Goal: Task Accomplishment & Management: Use online tool/utility

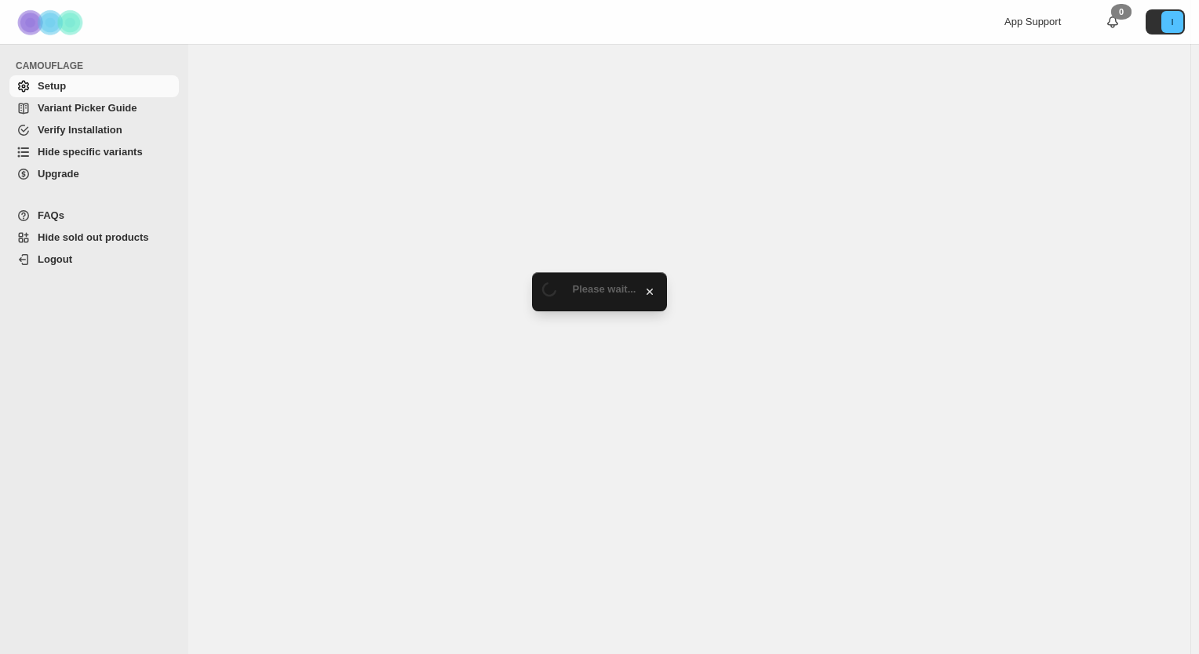
select select "******"
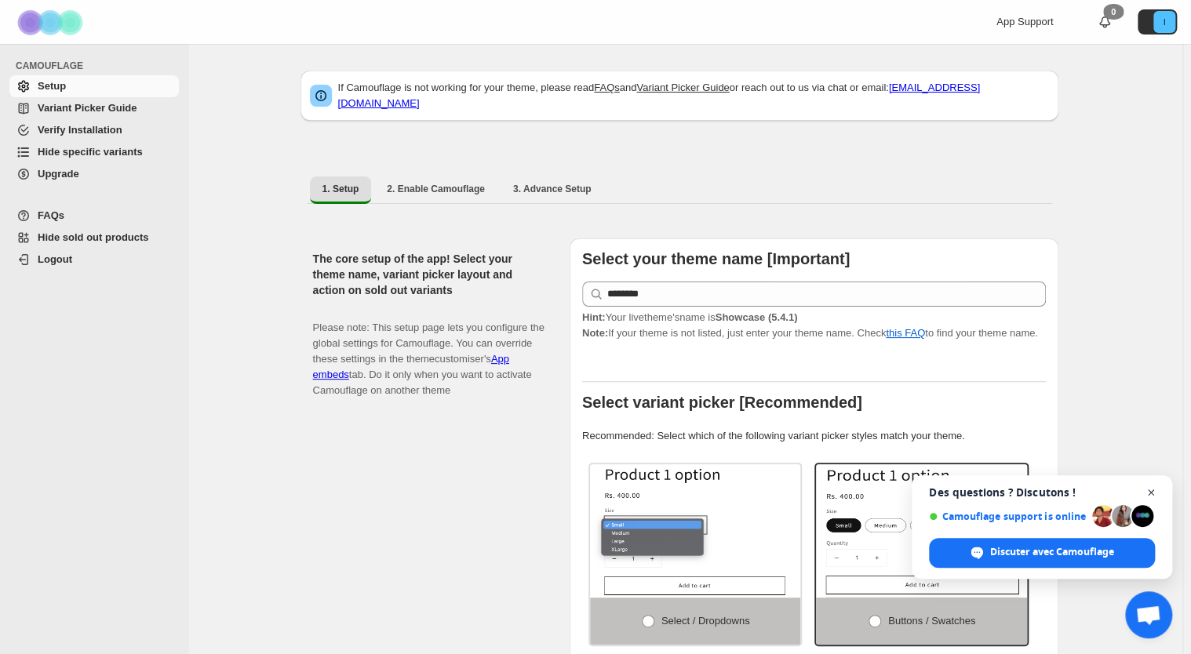
click at [1153, 493] on span "Ouvrir le chat" at bounding box center [1152, 493] width 20 height 20
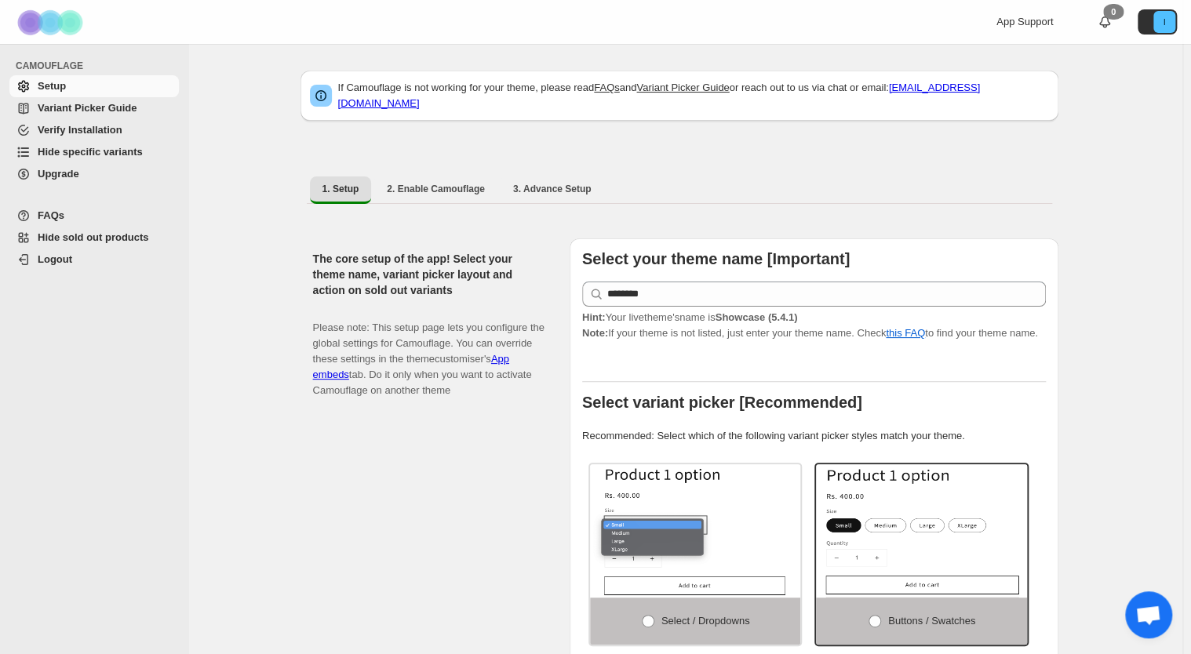
click at [93, 158] on span "Hide specific variants" at bounding box center [90, 152] width 105 height 12
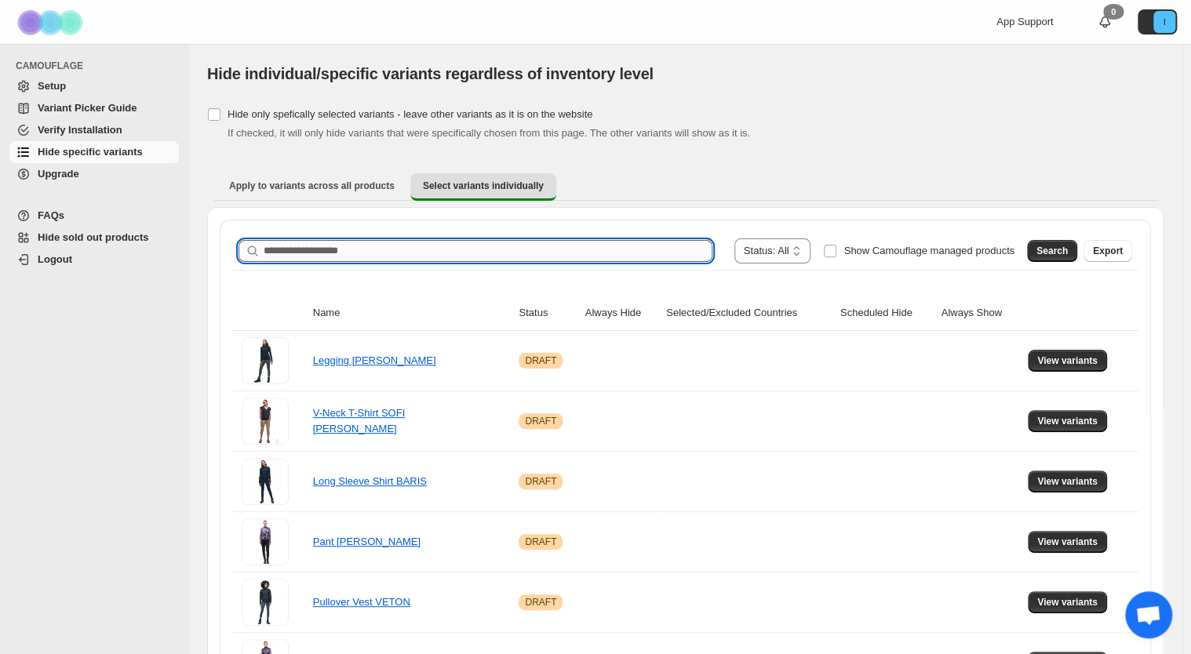
click at [398, 255] on input "Search product name" at bounding box center [488, 251] width 449 height 22
click at [1068, 250] on span "Search" at bounding box center [1052, 251] width 31 height 13
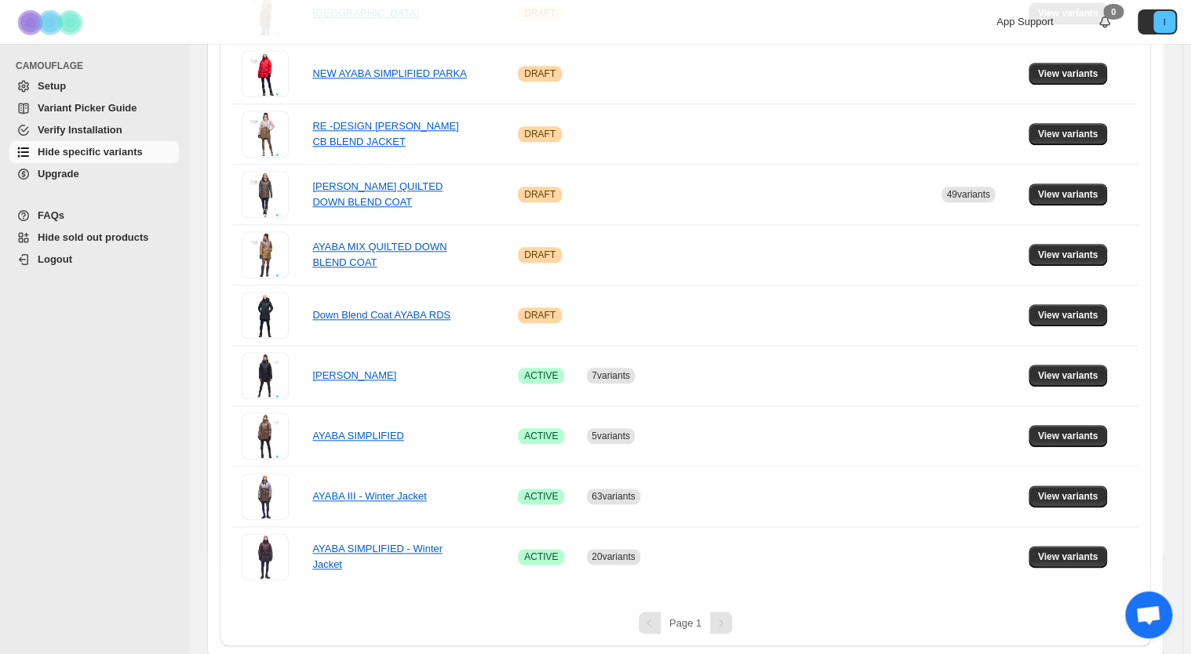
scroll to position [651, 0]
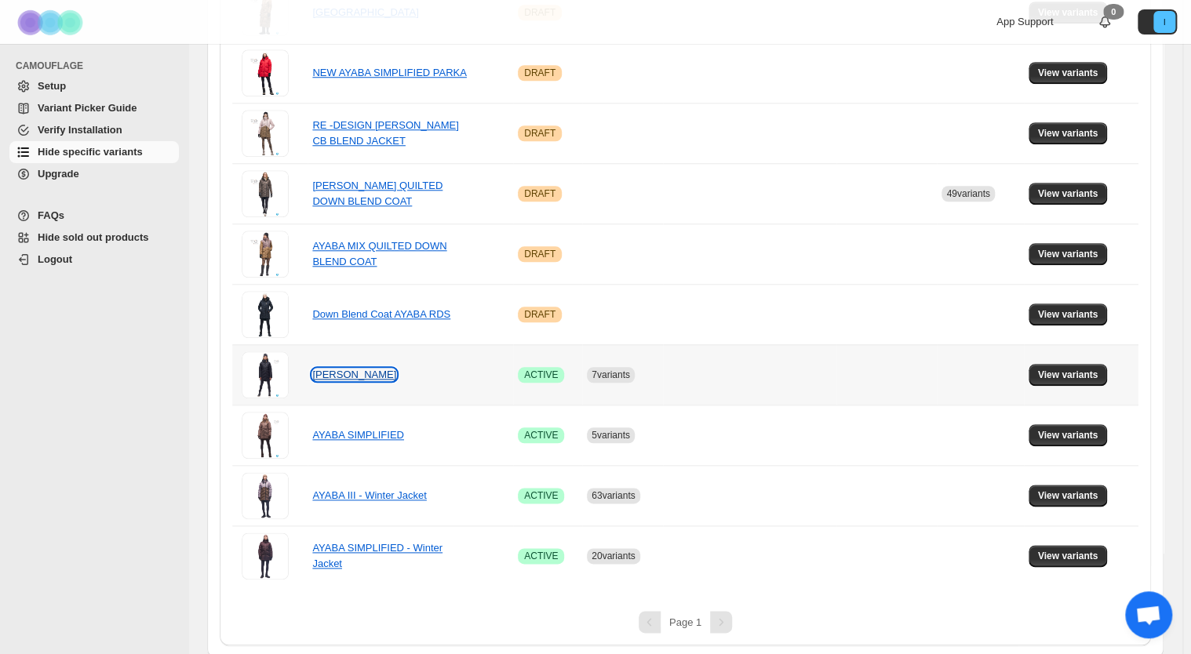
click at [339, 372] on link "AYABA III" at bounding box center [354, 375] width 84 height 12
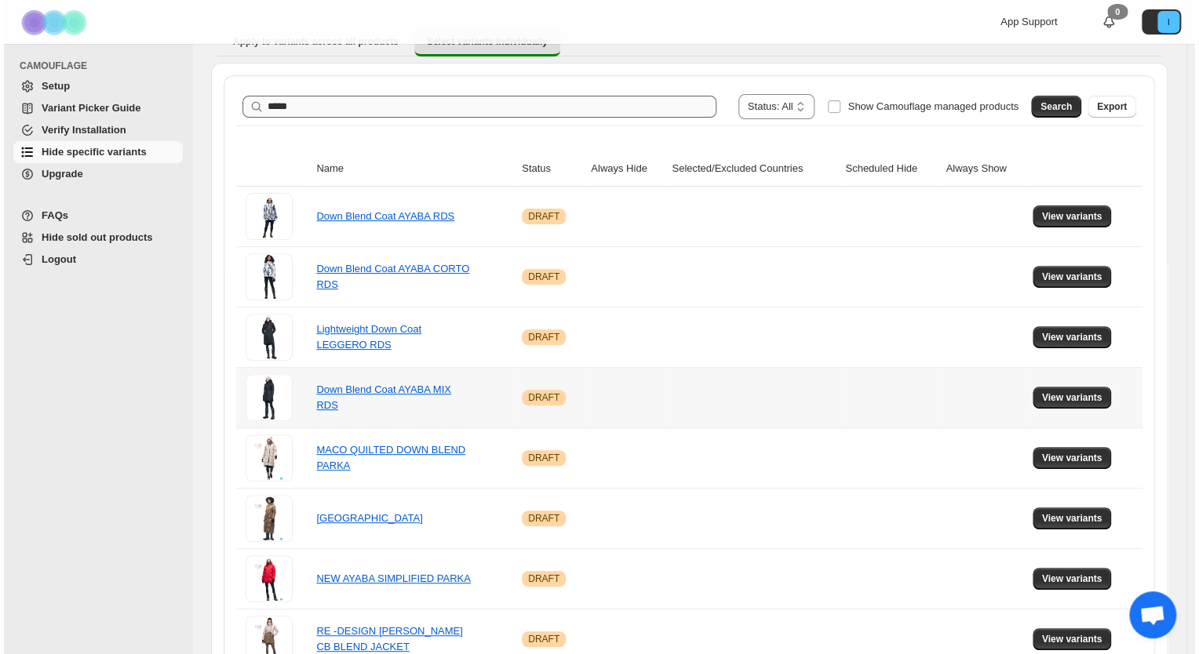
scroll to position [0, 0]
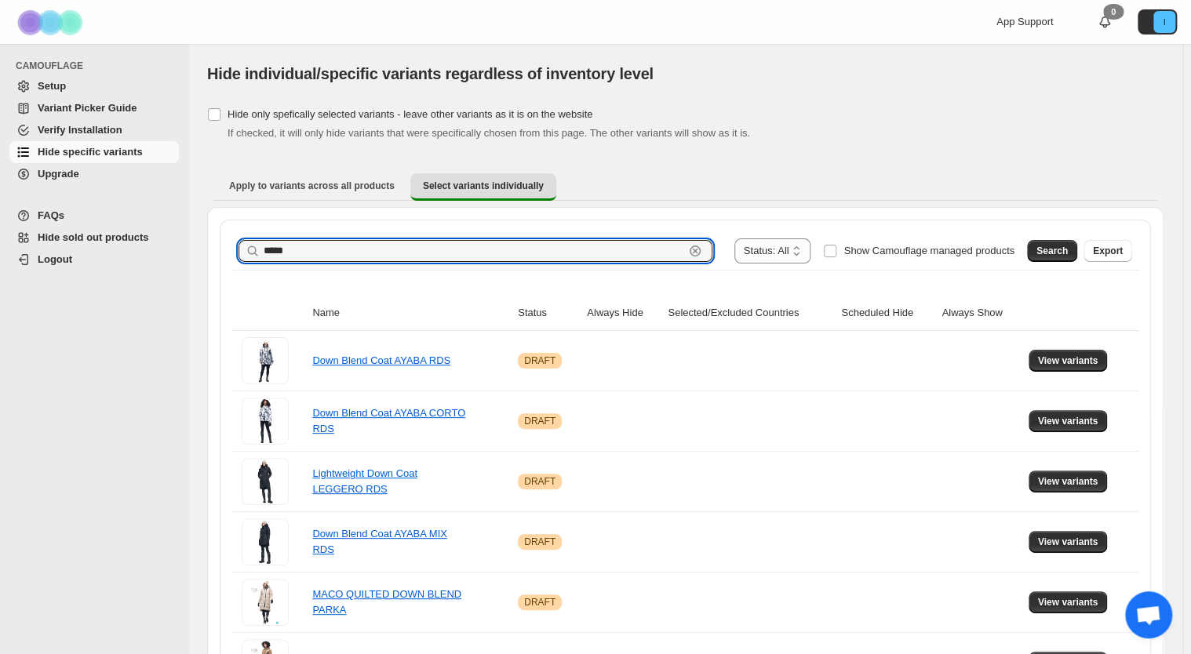
drag, startPoint x: 371, startPoint y: 243, endPoint x: 27, endPoint y: 272, distance: 345.7
click at [26, 271] on div "**********" at bounding box center [595, 654] width 1191 height 1309
paste input "****"
type input "********"
click at [1077, 253] on button "Search" at bounding box center [1052, 251] width 50 height 22
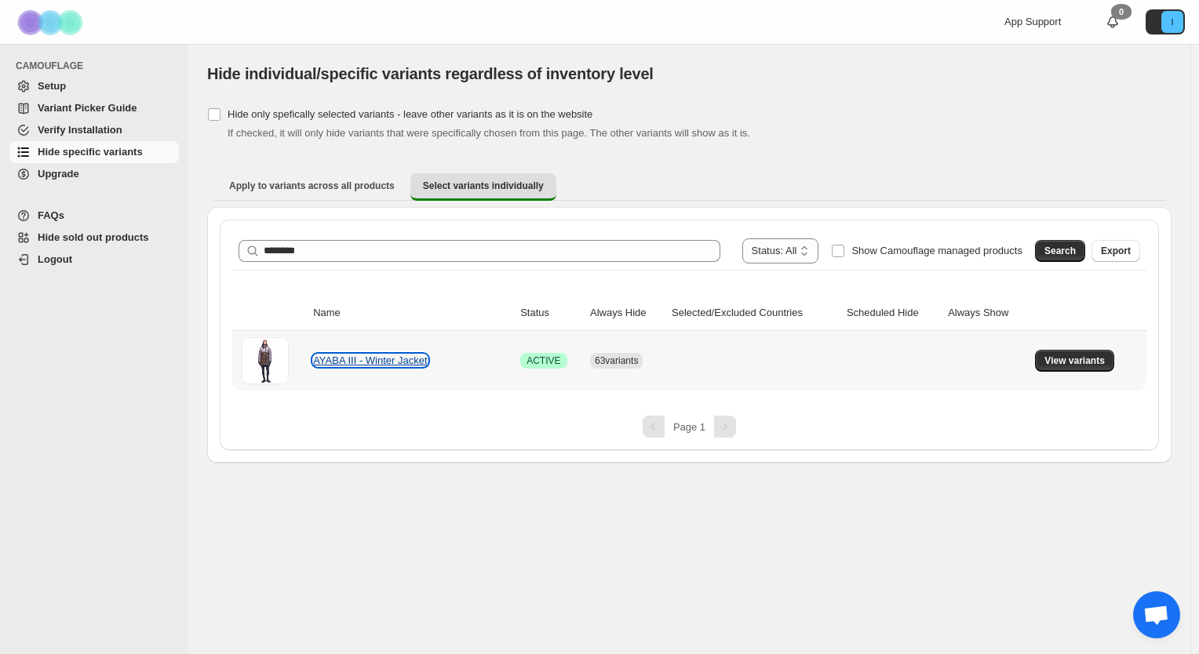
click at [392, 364] on link "AYABA III - Winter Jacket" at bounding box center [370, 361] width 114 height 12
click at [1085, 358] on span "View variants" at bounding box center [1074, 361] width 60 height 13
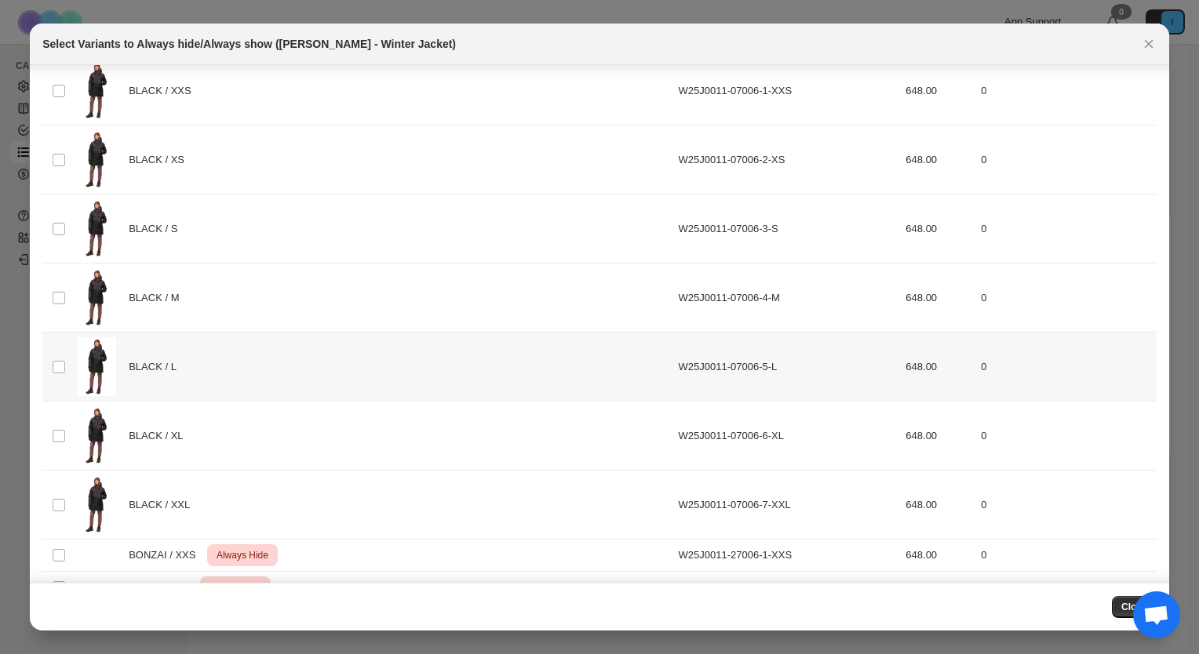
scroll to position [28, 0]
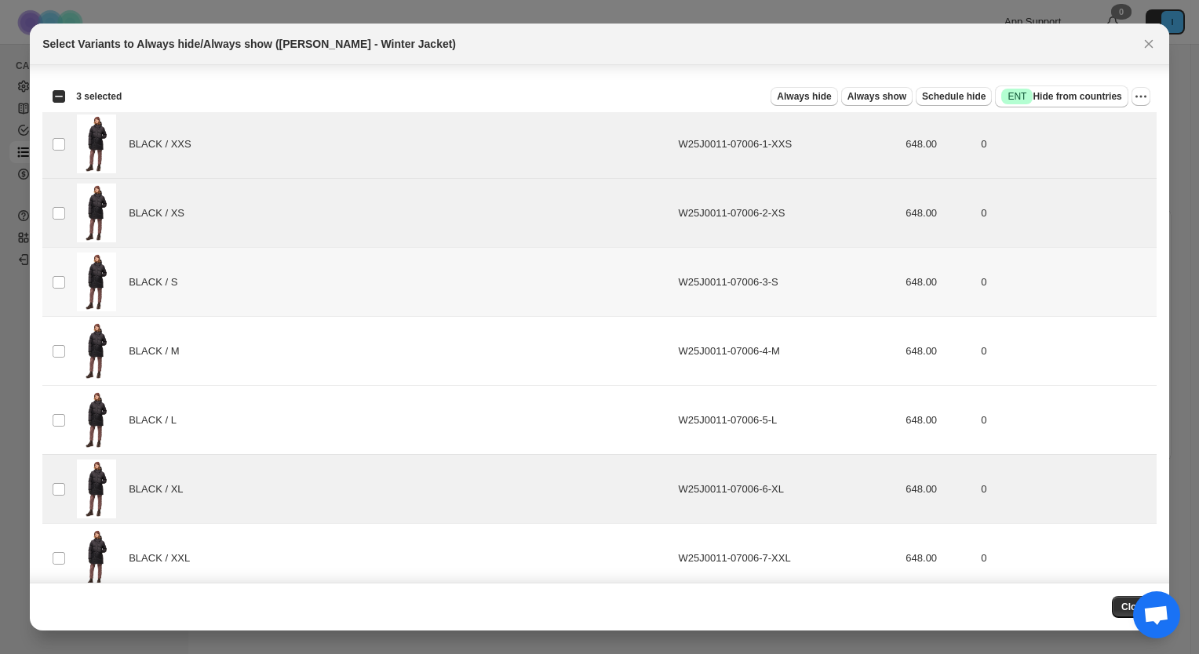
click at [68, 275] on td "Select product variant" at bounding box center [57, 282] width 30 height 69
click at [67, 347] on td "Select product variant" at bounding box center [57, 351] width 30 height 69
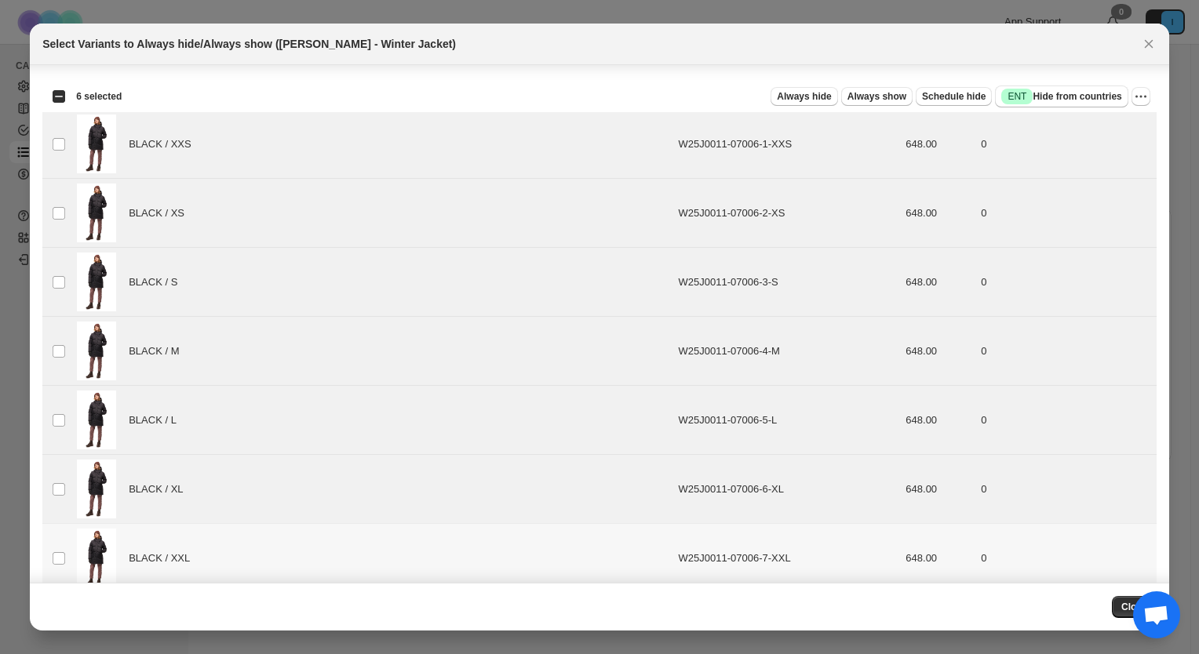
click at [63, 542] on td "Select product variant" at bounding box center [57, 558] width 30 height 69
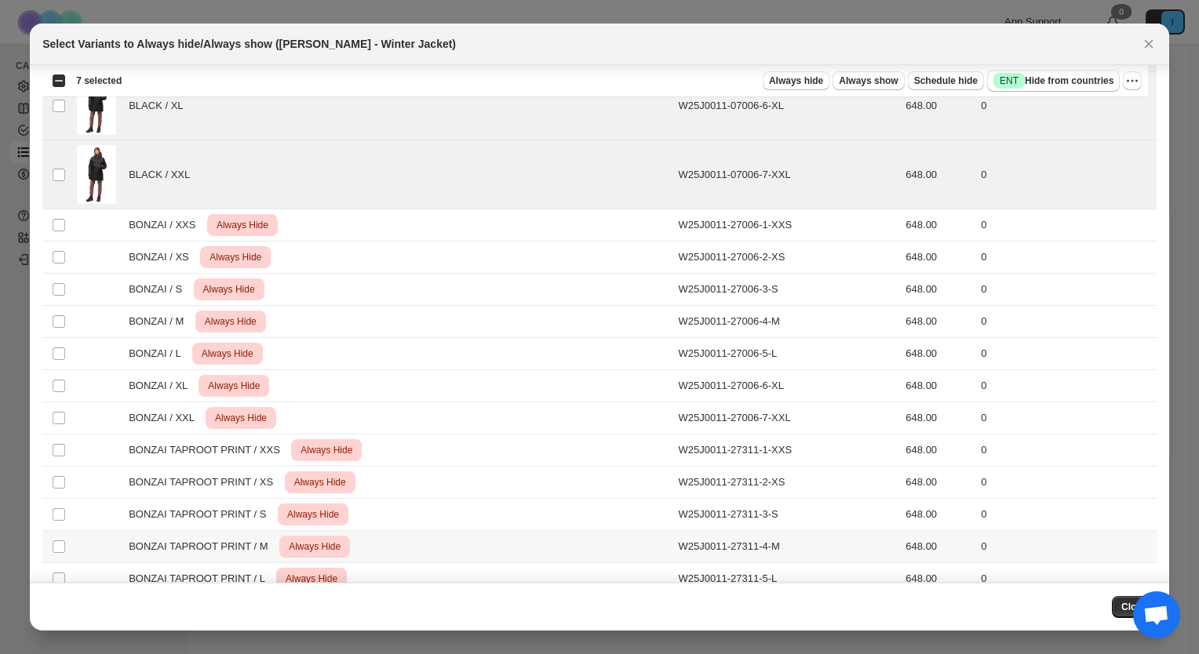
scroll to position [499, 0]
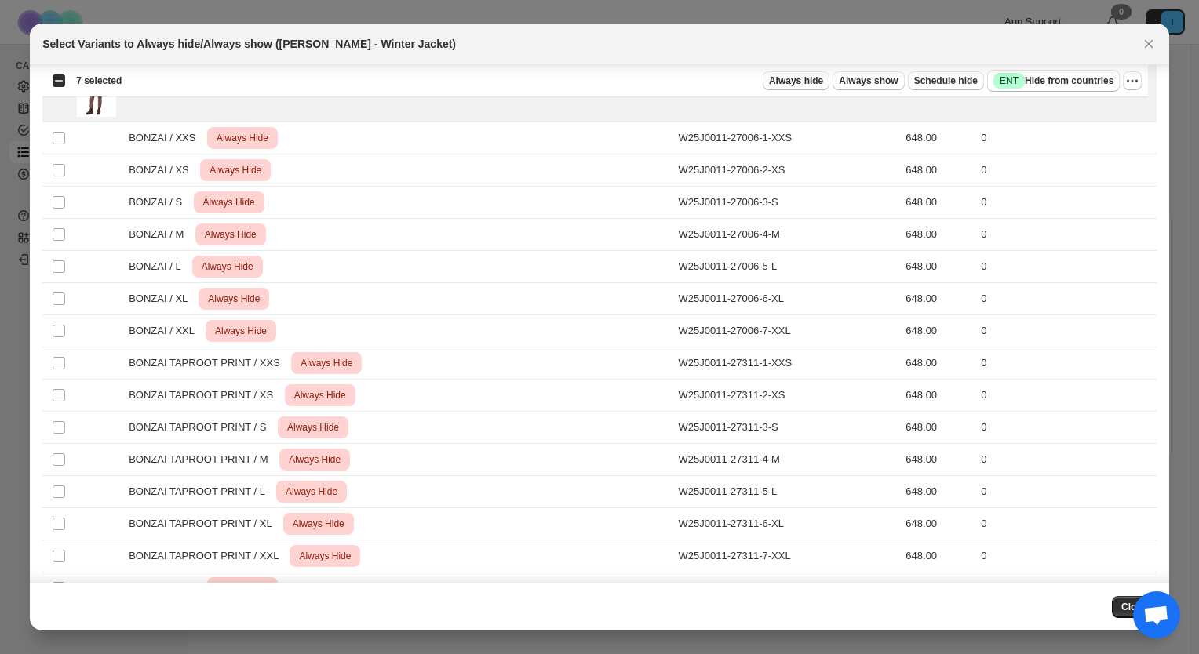
click at [814, 79] on span "Always hide" at bounding box center [796, 81] width 54 height 13
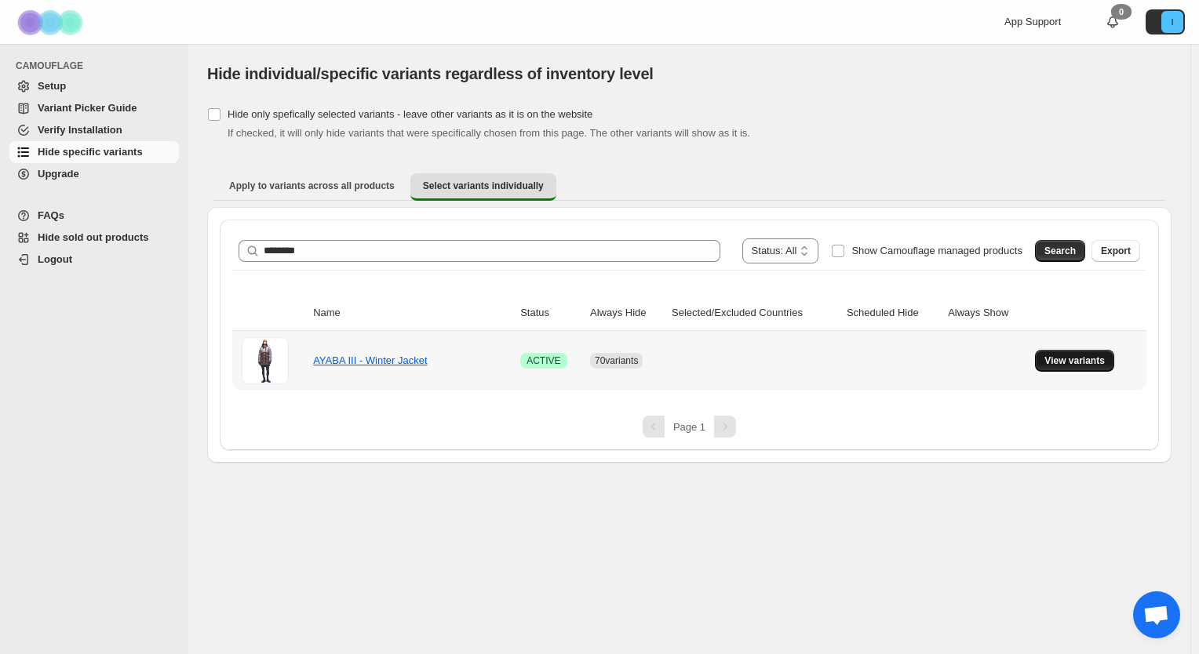
click at [1100, 361] on span "View variants" at bounding box center [1074, 361] width 60 height 13
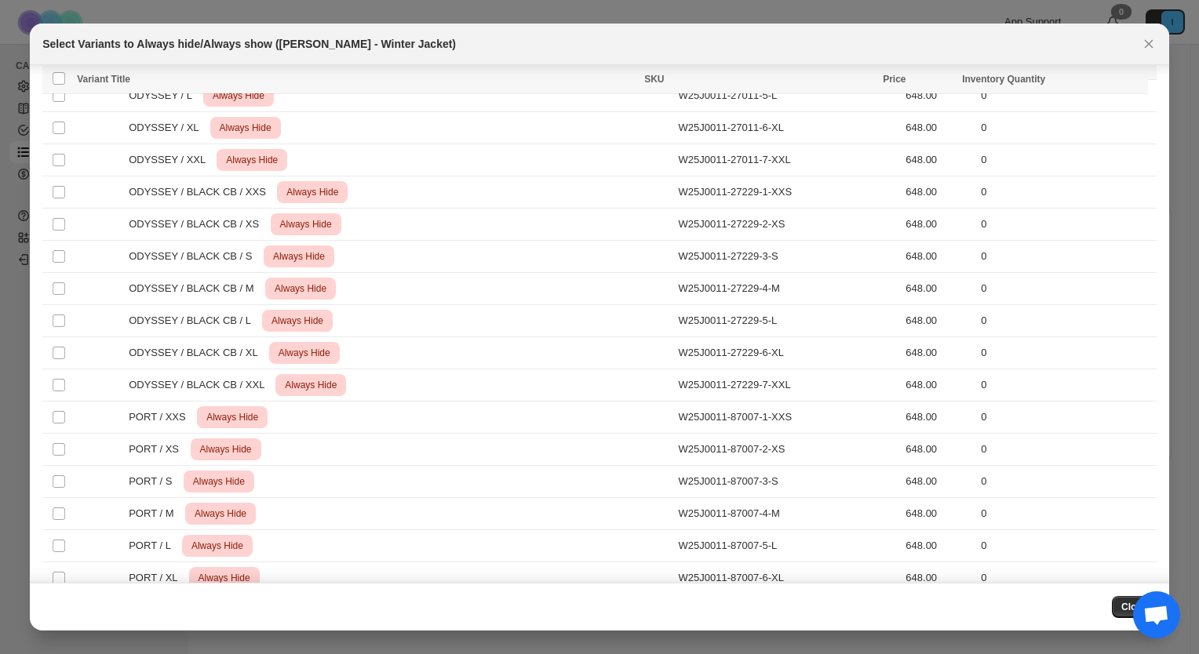
scroll to position [3511, 0]
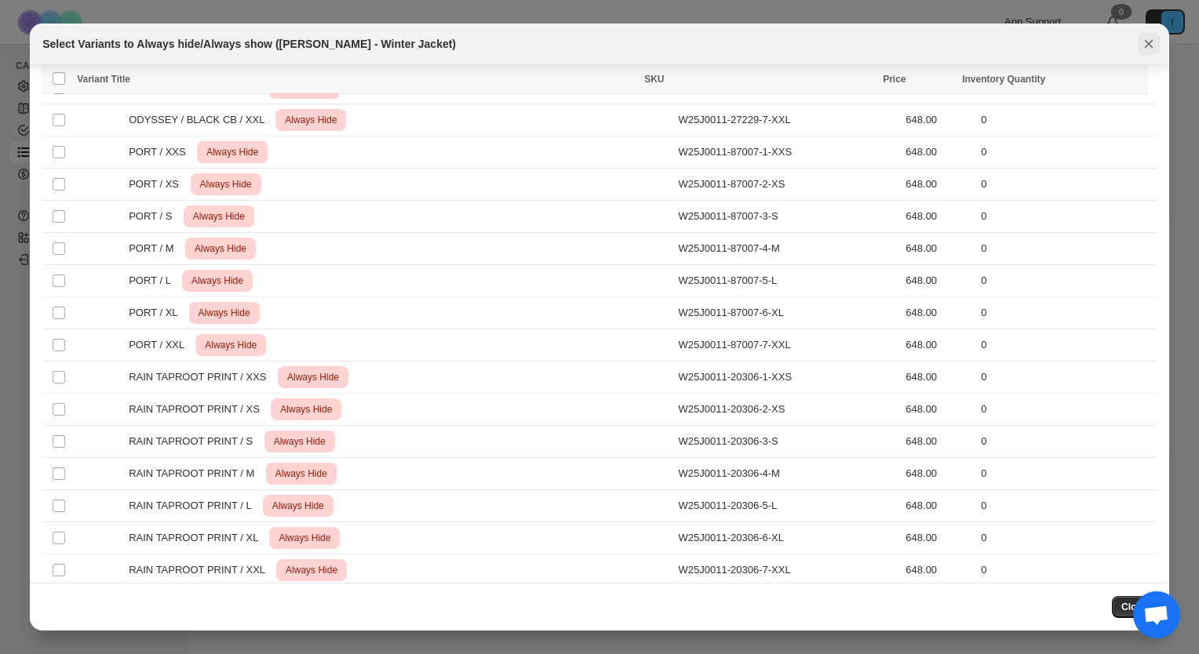
click at [1147, 46] on icon "Close" at bounding box center [1149, 44] width 16 height 16
